Goal: Information Seeking & Learning: Find specific fact

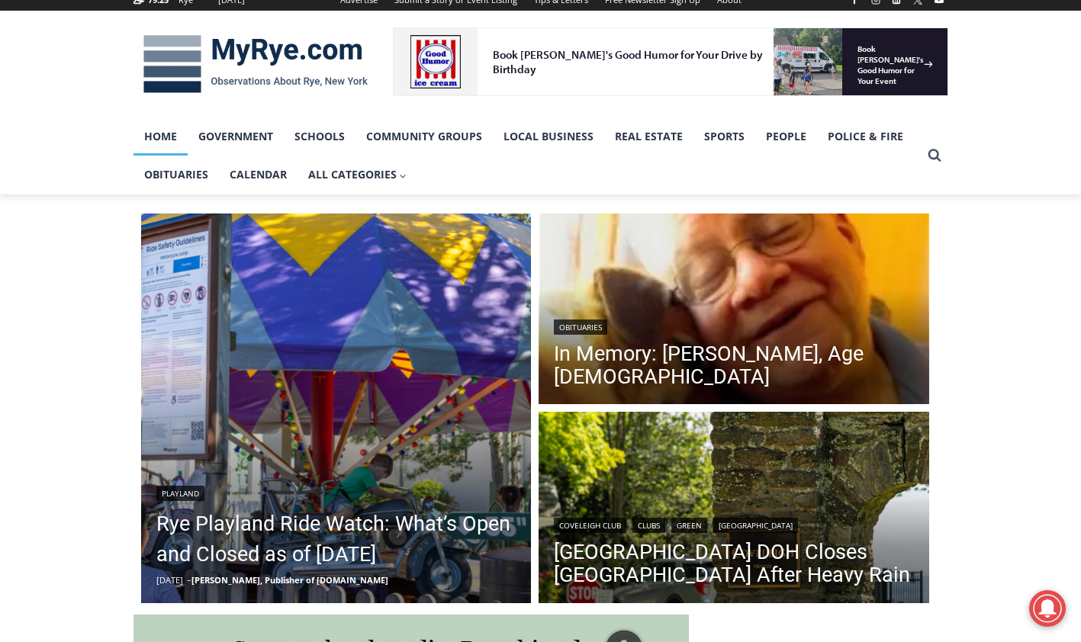
scroll to position [229, 0]
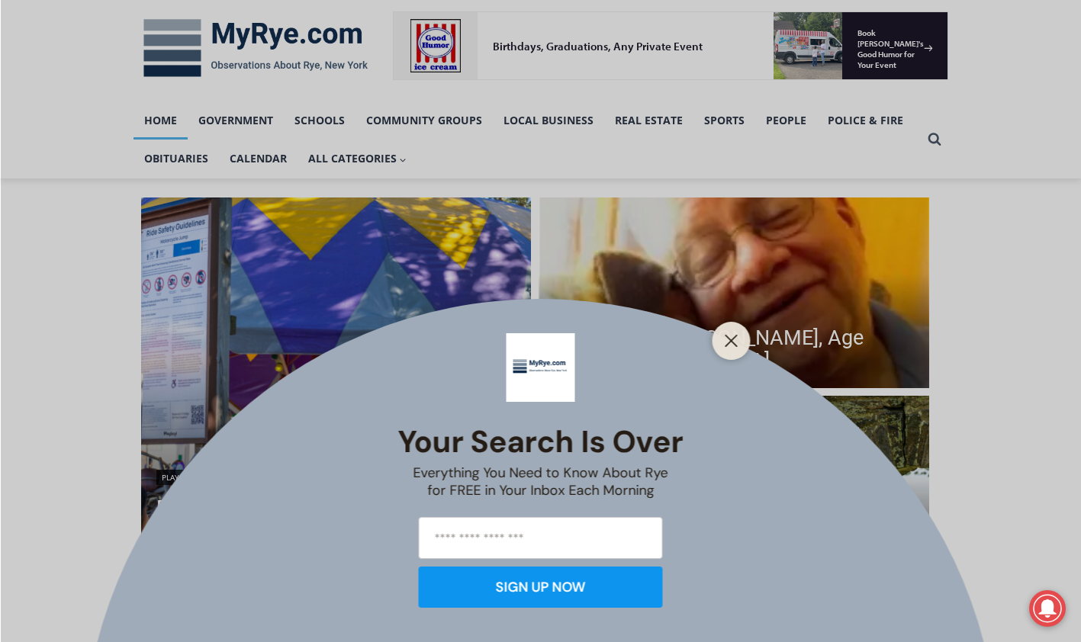
click at [730, 338] on icon "Close" at bounding box center [732, 341] width 14 height 14
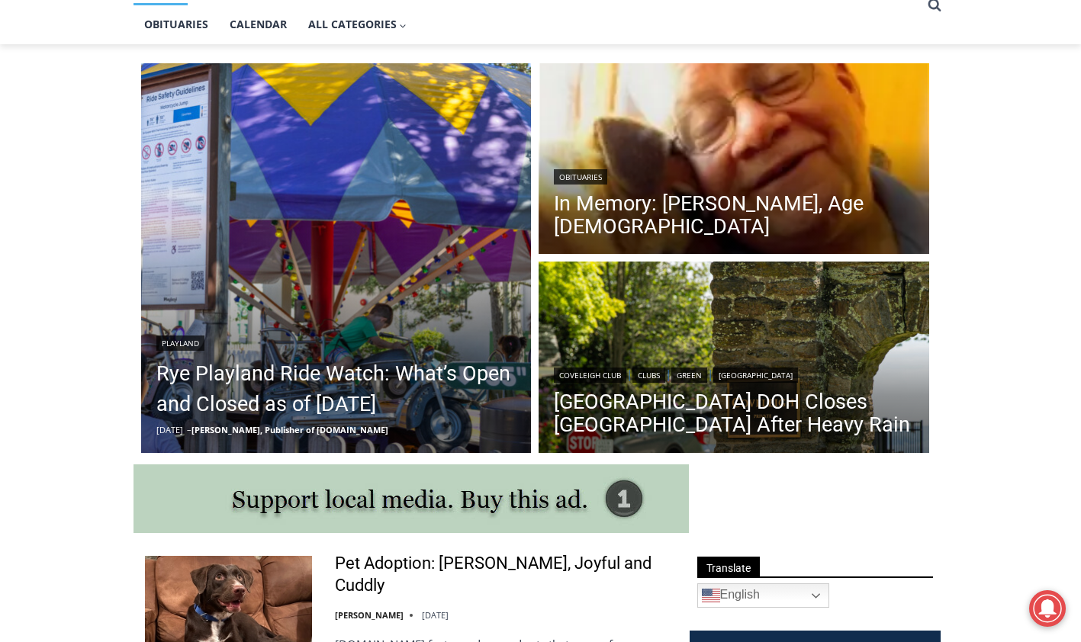
scroll to position [381, 0]
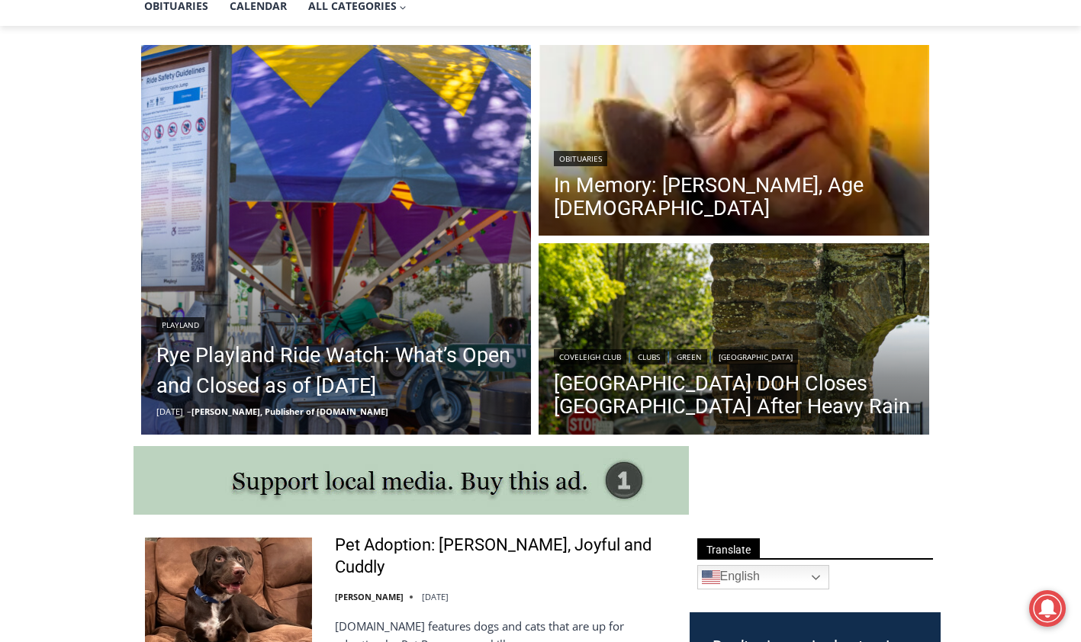
click at [679, 185] on link "In Memory: [PERSON_NAME], Age [DEMOGRAPHIC_DATA]" at bounding box center [734, 197] width 360 height 46
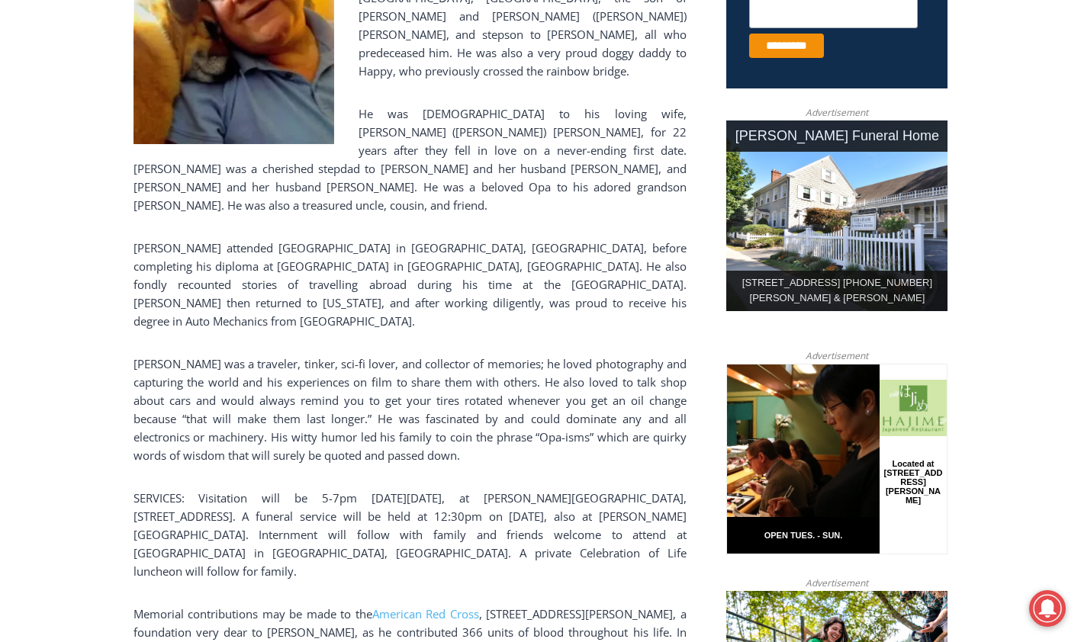
scroll to position [763, 0]
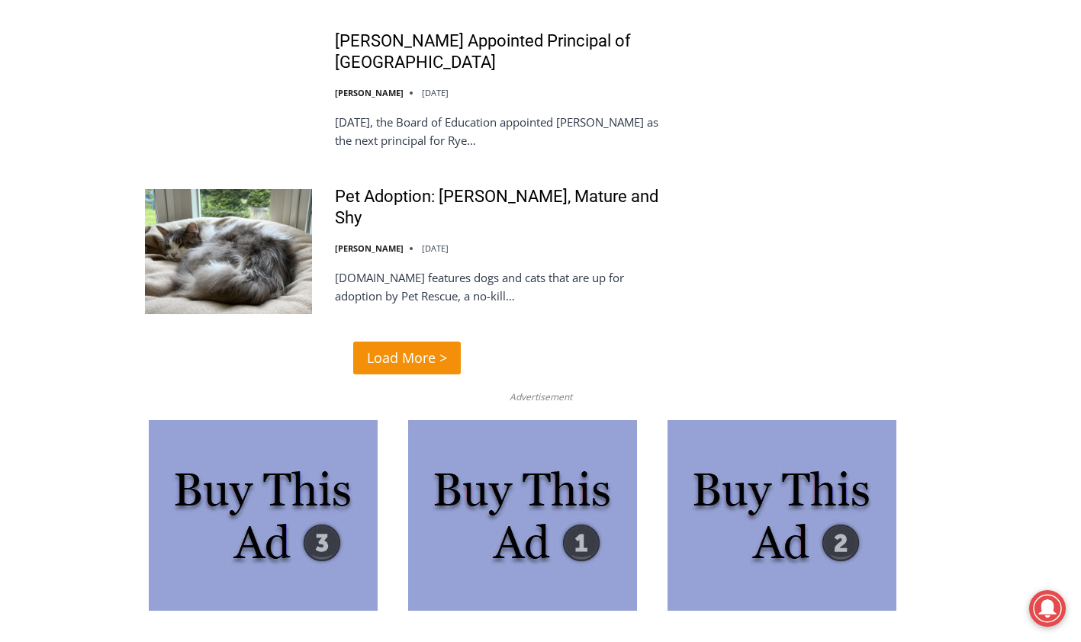
scroll to position [3802, 0]
